Goal: Task Accomplishment & Management: Manage account settings

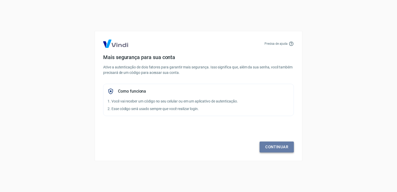
click at [287, 148] on link "Continuar" at bounding box center [277, 146] width 34 height 11
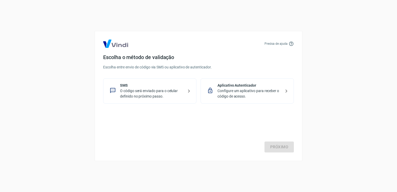
click at [232, 92] on p "Configure um aplicativo para receber o código de acesso." at bounding box center [250, 93] width 64 height 11
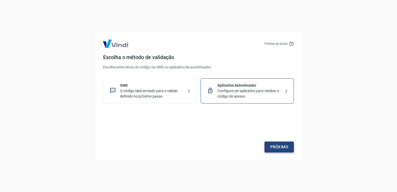
click at [287, 143] on link "Próximo" at bounding box center [279, 146] width 29 height 11
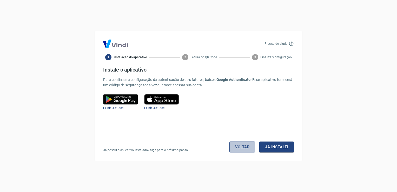
click at [244, 150] on link "Voltar" at bounding box center [243, 146] width 26 height 11
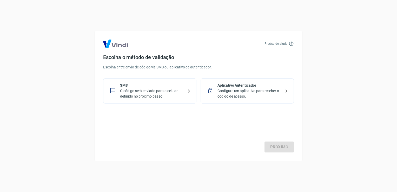
click at [160, 88] on p "SMS" at bounding box center [152, 85] width 64 height 5
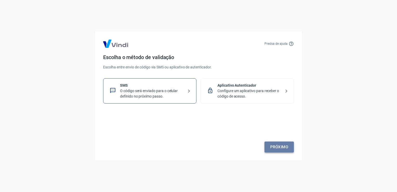
click at [285, 147] on link "Próximo" at bounding box center [279, 146] width 29 height 11
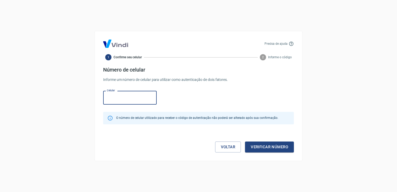
click at [138, 95] on input "Celular" at bounding box center [130, 98] width 54 height 14
type input "[PHONE_NUMBER]"
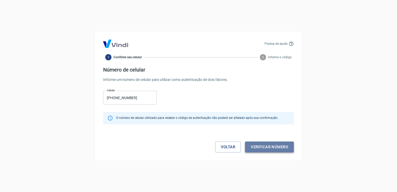
click at [278, 146] on button "Verificar número" at bounding box center [269, 146] width 49 height 11
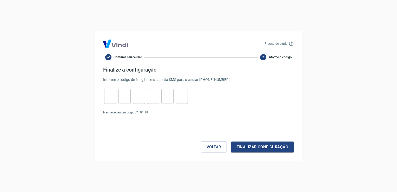
click at [103, 98] on div "​ ​ ​ ​ ​ ​" at bounding box center [146, 96] width 86 height 15
click at [112, 92] on input "tel" at bounding box center [110, 96] width 12 height 11
click at [166, 113] on link "Enviar novamente" at bounding box center [162, 113] width 25 height 4
click at [147, 115] on form "Finalize a configuração Informe o código de 6 dígitos enviado via SMS para o ce…" at bounding box center [198, 110] width 191 height 86
click at [113, 98] on input "tel" at bounding box center [110, 96] width 12 height 11
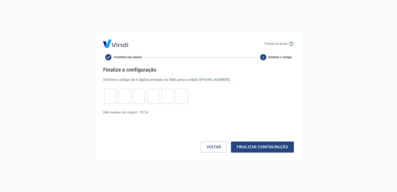
click at [209, 75] on div "Finalize a configuração Informe o código de 6 dígitos enviado via SMS para o ce…" at bounding box center [198, 75] width 191 height 16
click at [251, 144] on button "Finalizar configuração" at bounding box center [262, 146] width 63 height 11
drag, startPoint x: 265, startPoint y: 57, endPoint x: 291, endPoint y: 43, distance: 29.8
click at [291, 43] on div "Precisa de ajuda Confirme seu celular 2 Informe o código Finalize a configuraçã…" at bounding box center [199, 96] width 208 height 130
click at [291, 43] on icon at bounding box center [291, 43] width 5 height 5
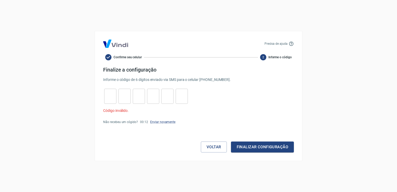
click at [112, 89] on div "​" at bounding box center [110, 96] width 12 height 15
click at [161, 122] on link "Enviar novamente" at bounding box center [162, 122] width 25 height 4
